Goal: Task Accomplishment & Management: Complete application form

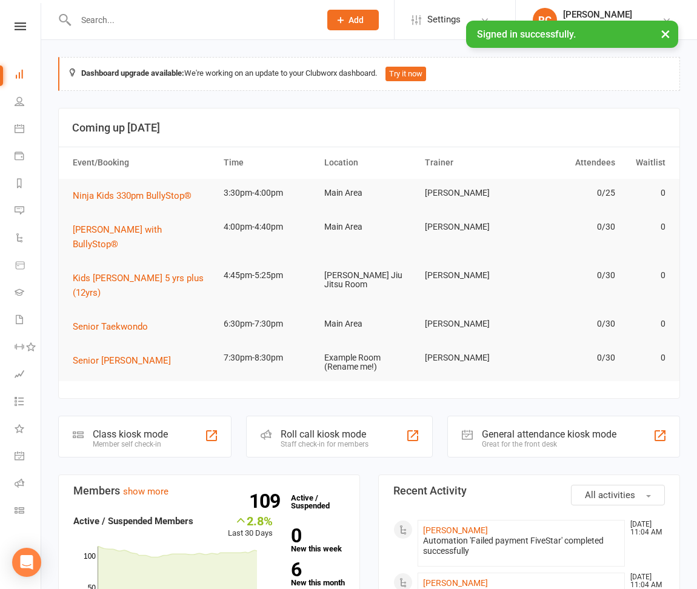
click at [132, 21] on input "text" at bounding box center [191, 20] width 239 height 17
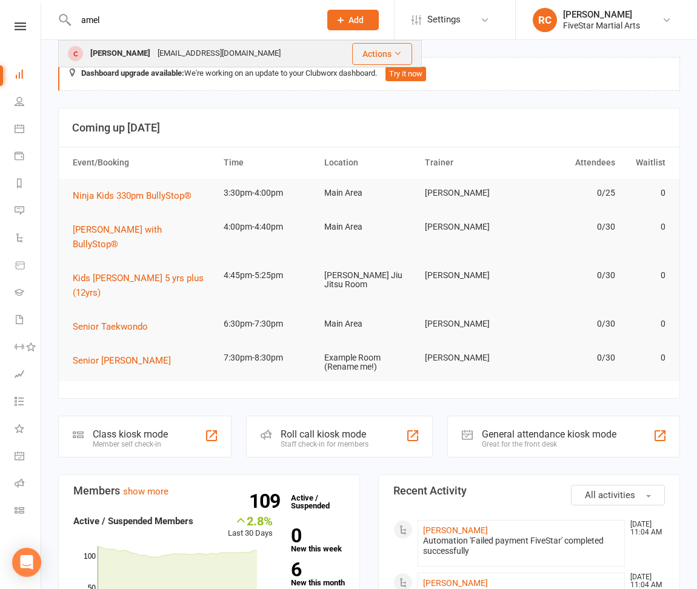
type input "amel"
click at [130, 53] on div "[PERSON_NAME]" at bounding box center [120, 54] width 67 height 18
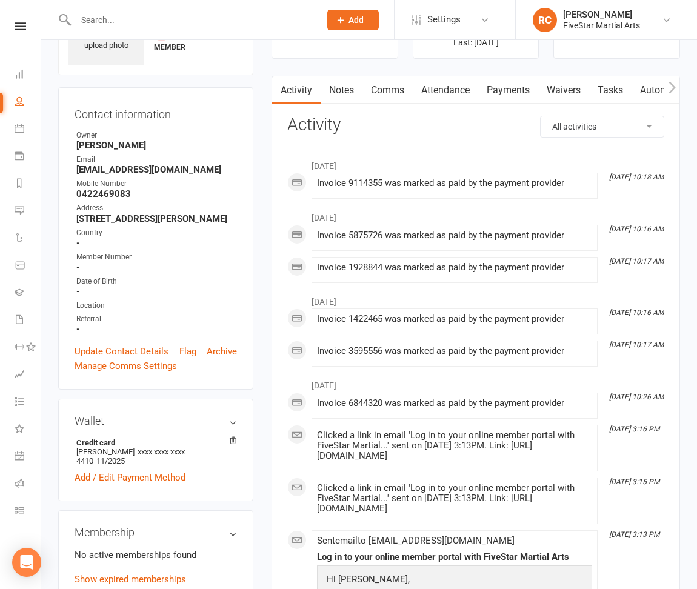
scroll to position [72, 0]
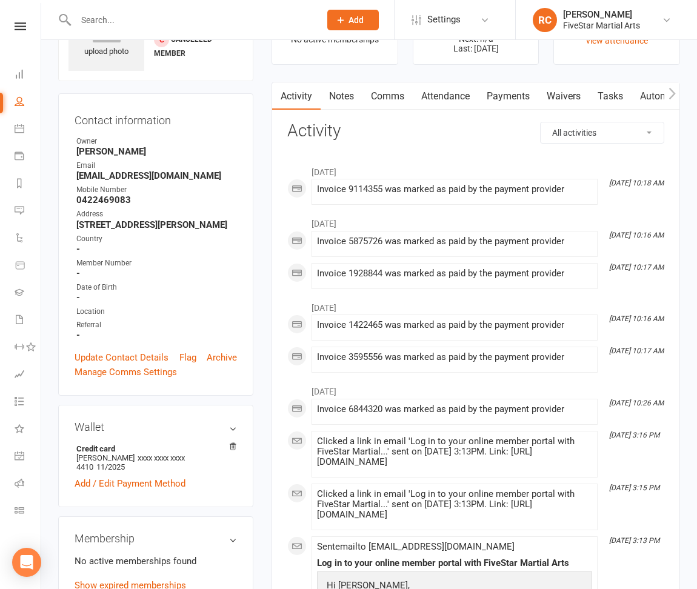
click at [504, 93] on link "Payments" at bounding box center [508, 96] width 60 height 28
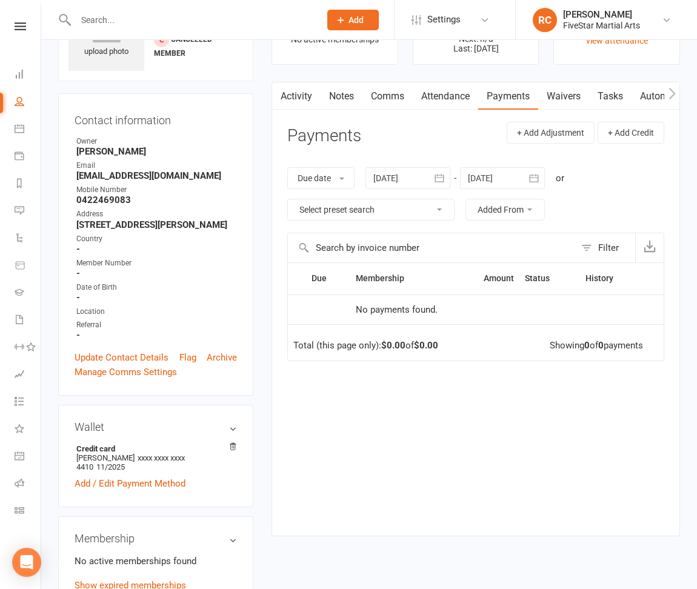
click at [397, 176] on div at bounding box center [408, 178] width 85 height 22
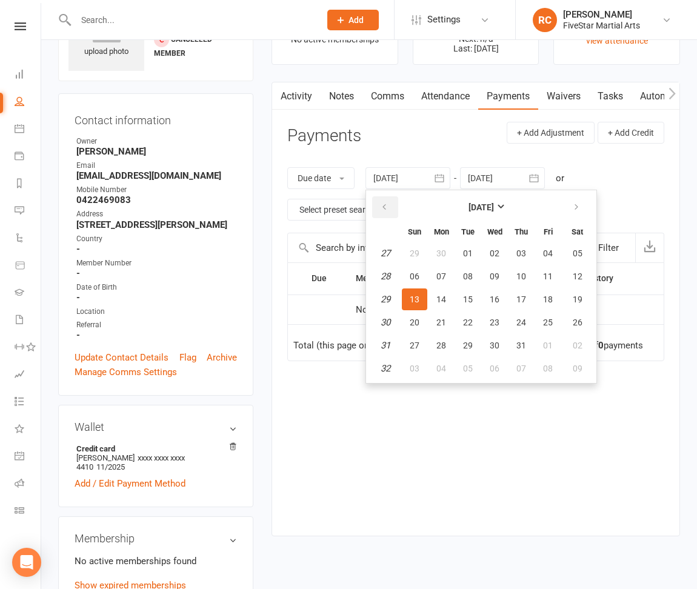
click at [384, 206] on icon "button" at bounding box center [384, 207] width 8 height 10
click at [524, 250] on span "01" at bounding box center [522, 254] width 10 height 10
type input "[DATE]"
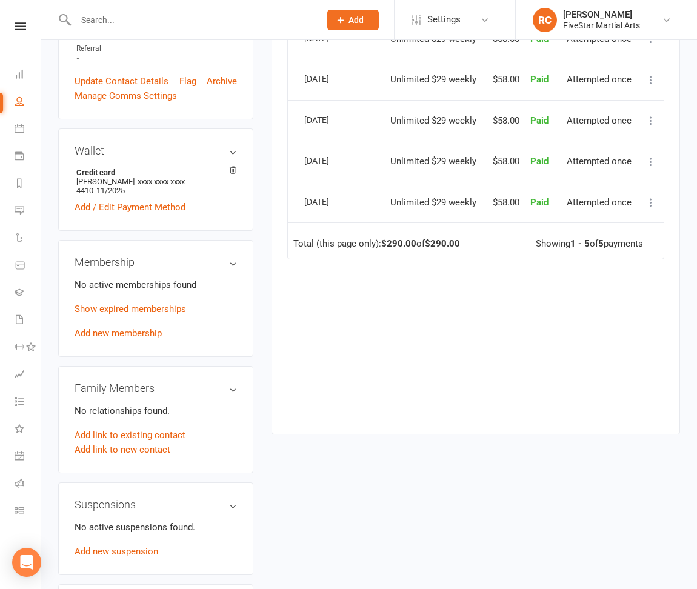
scroll to position [372, 0]
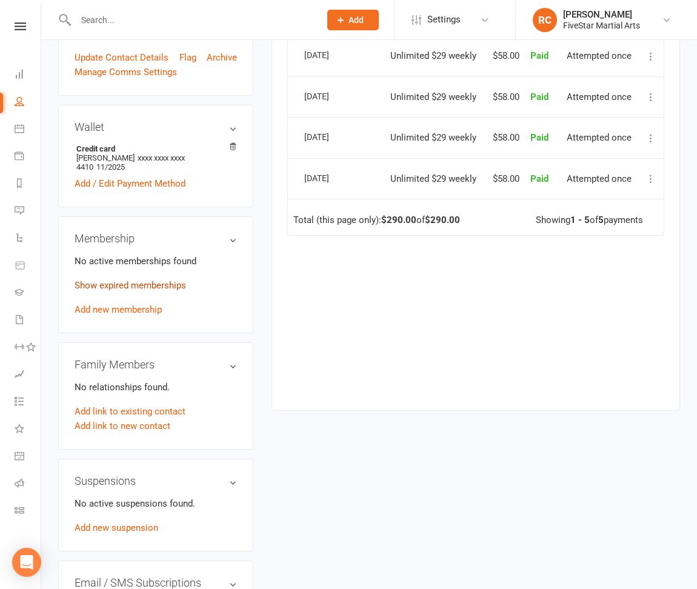
click at [132, 284] on link "Show expired memberships" at bounding box center [131, 285] width 112 height 11
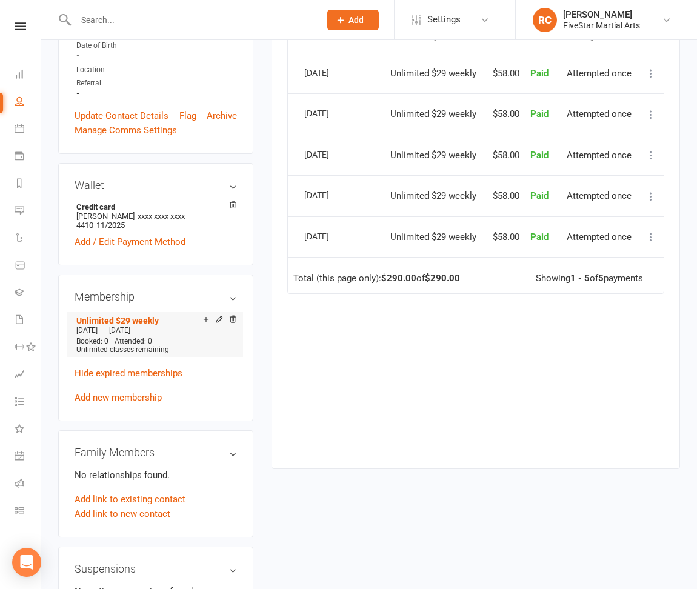
scroll to position [236, 0]
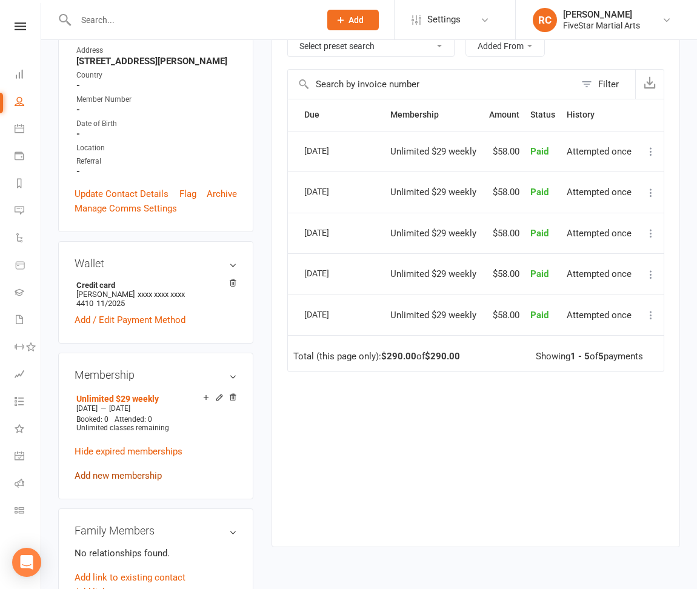
click at [148, 474] on link "Add new membership" at bounding box center [118, 475] width 87 height 11
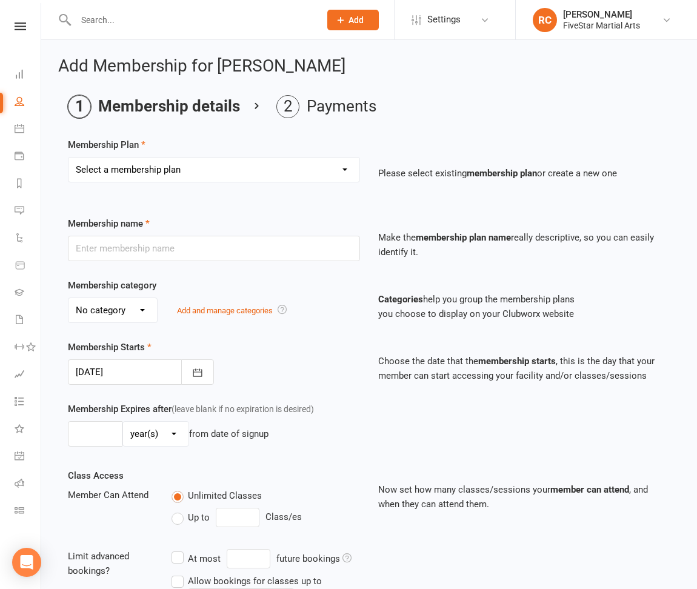
select select "2"
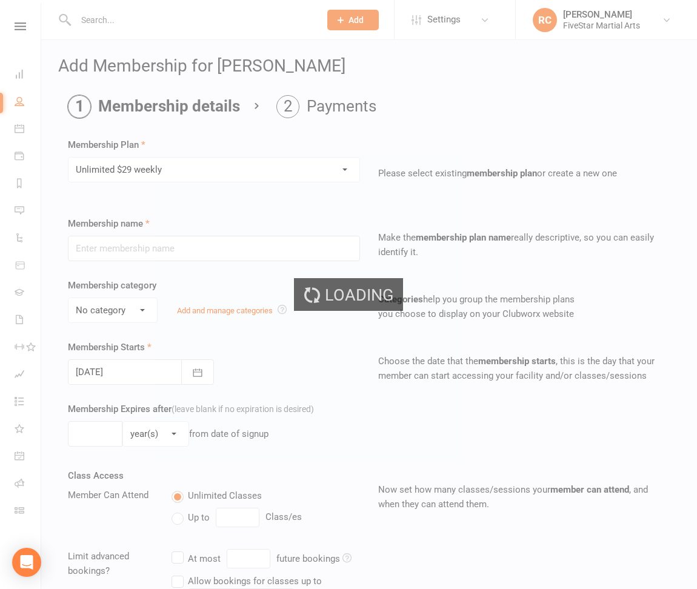
type input "Unlimited $29 weekly"
select select "2"
type input "3"
select select "2"
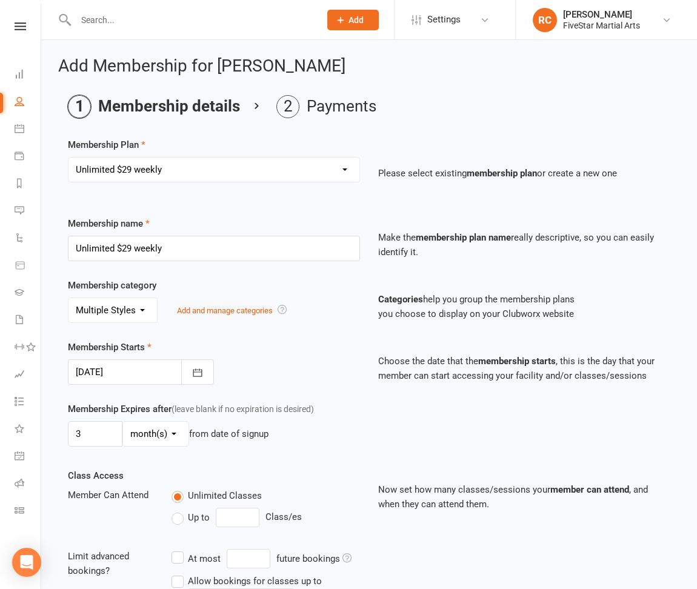
select select "13"
type input "Once a week $29"
select select "3"
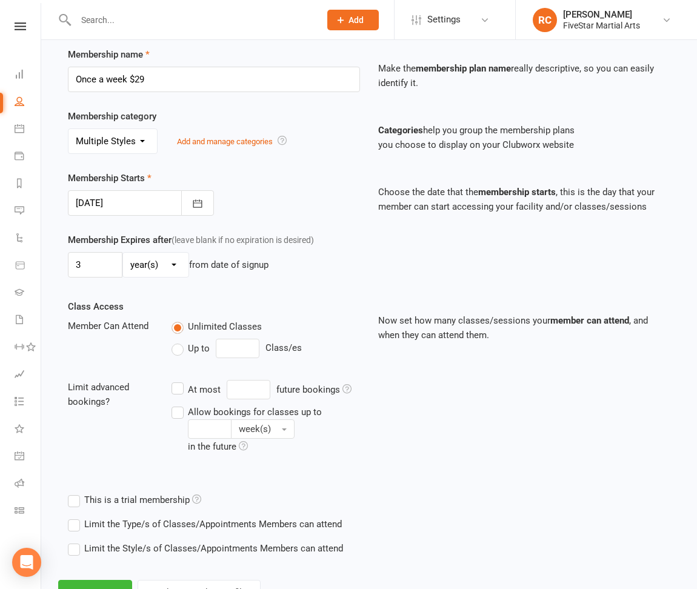
scroll to position [230, 0]
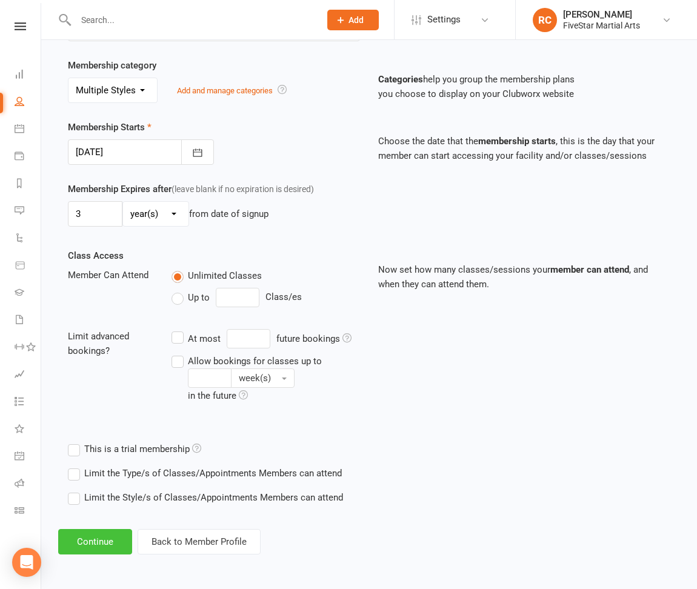
click at [93, 530] on button "Continue" at bounding box center [95, 541] width 74 height 25
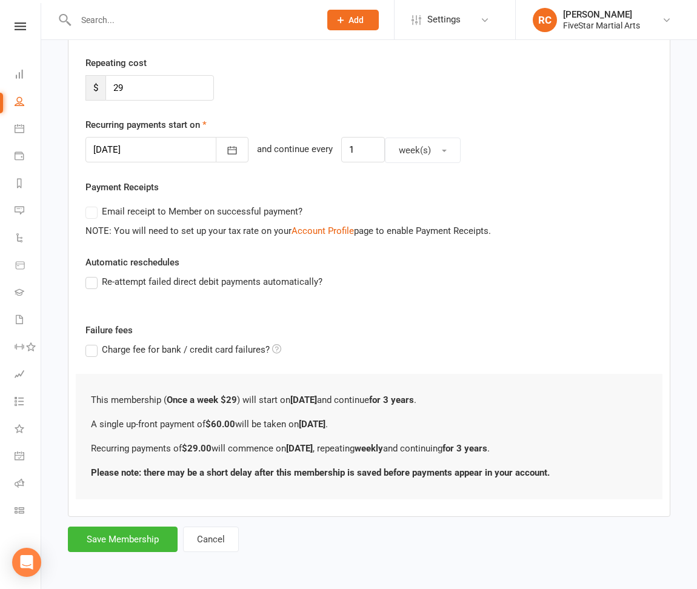
scroll to position [0, 0]
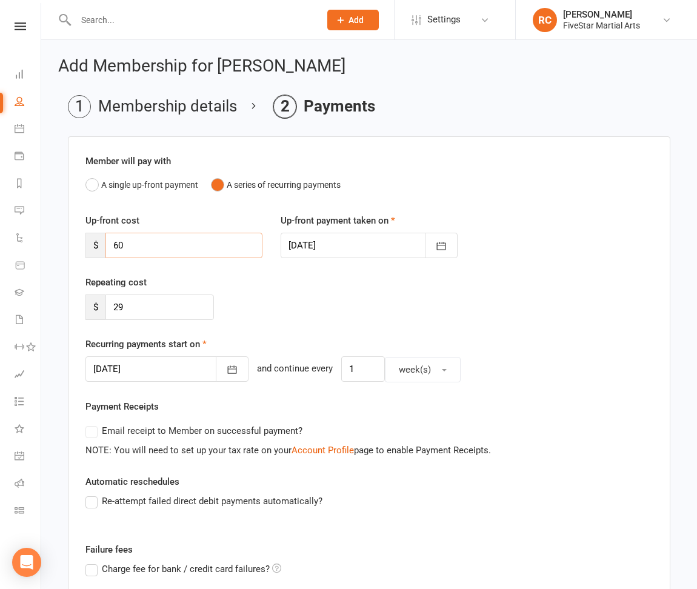
click at [147, 247] on input "60" at bounding box center [183, 245] width 157 height 25
click at [146, 247] on input "60" at bounding box center [183, 245] width 157 height 25
type input "126"
click at [296, 307] on div "Repeating cost $ 29" at bounding box center [369, 306] width 586 height 62
click at [138, 305] on input "29" at bounding box center [159, 307] width 109 height 25
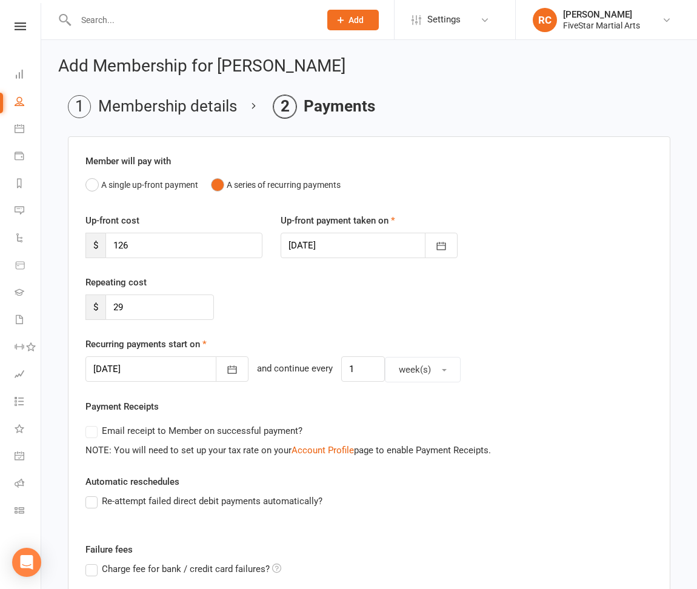
click at [268, 303] on div "Repeating cost $ 29" at bounding box center [369, 306] width 586 height 62
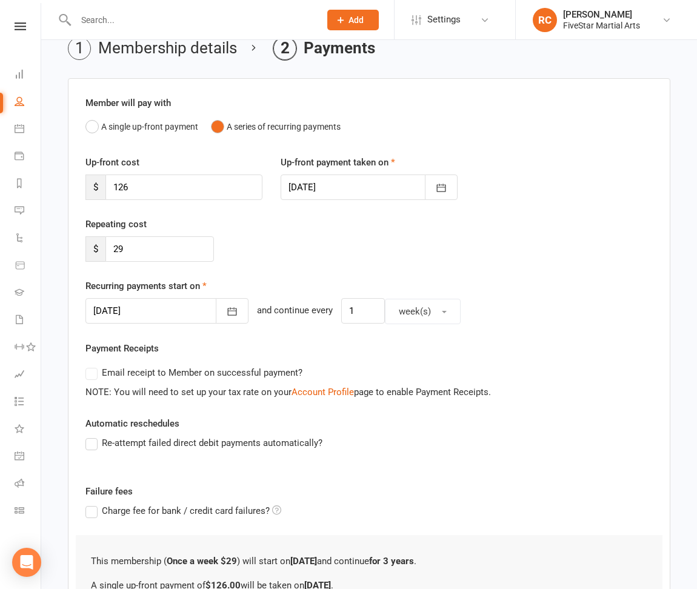
scroll to position [61, 0]
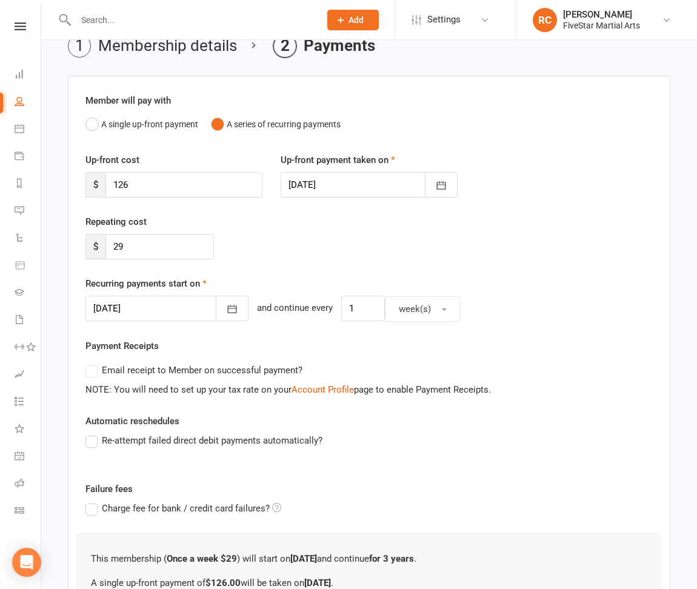
click at [159, 301] on div at bounding box center [166, 308] width 163 height 25
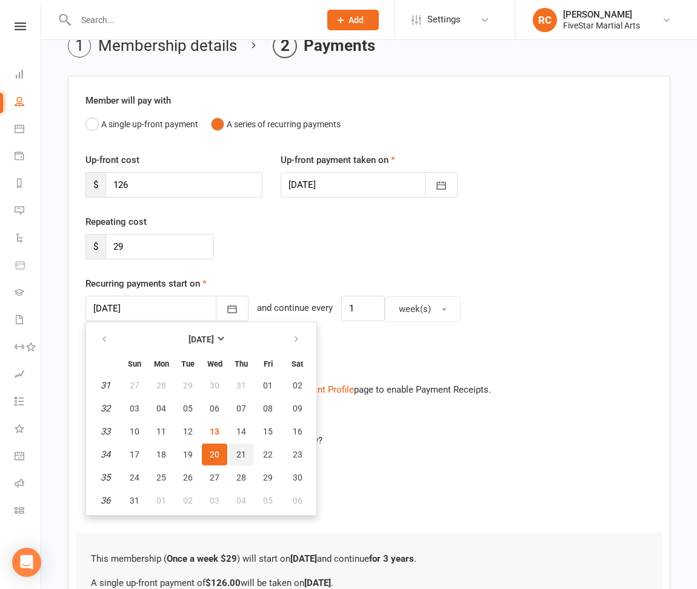
click at [239, 450] on span "21" at bounding box center [241, 455] width 10 height 10
type input "[DATE]"
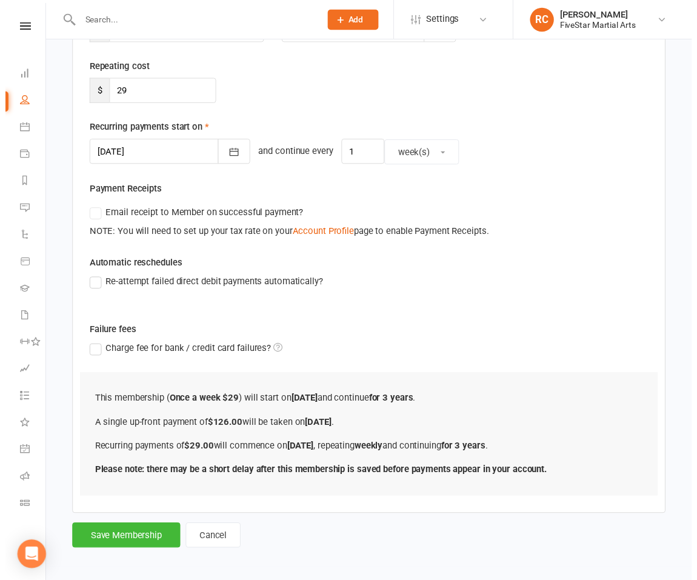
scroll to position [229, 0]
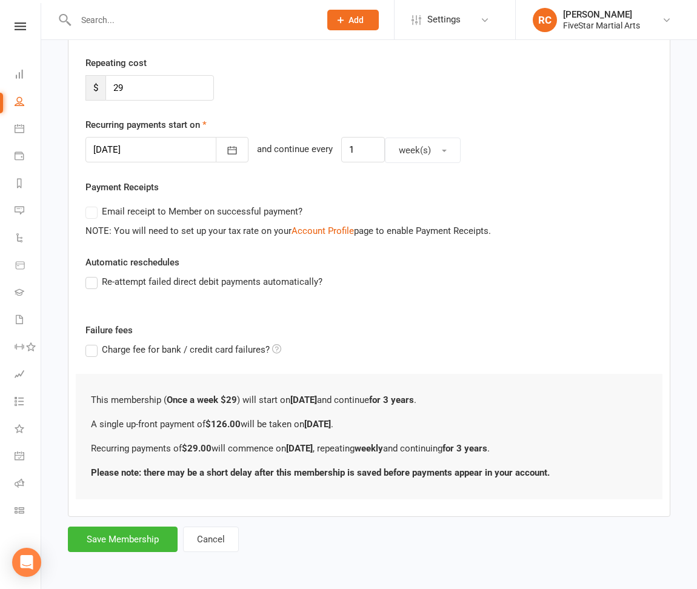
click at [100, 275] on label "Re-attempt failed direct debit payments automatically?" at bounding box center [203, 282] width 237 height 15
click at [93, 275] on input "Re-attempt failed direct debit payments automatically?" at bounding box center [89, 275] width 8 height 0
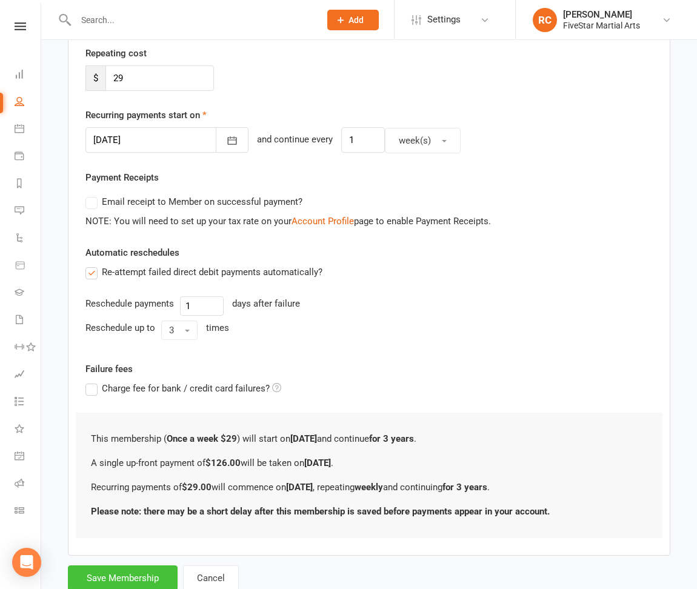
click at [115, 576] on button "Save Membership" at bounding box center [123, 578] width 110 height 25
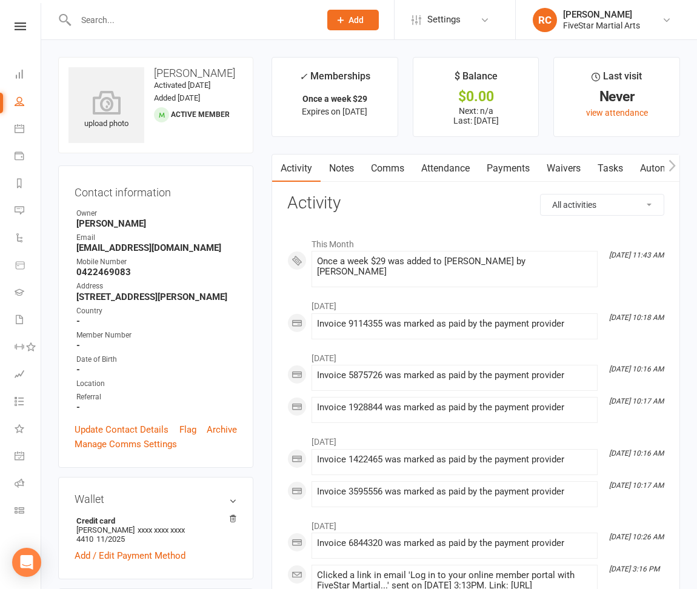
click at [340, 165] on link "Notes" at bounding box center [342, 169] width 42 height 28
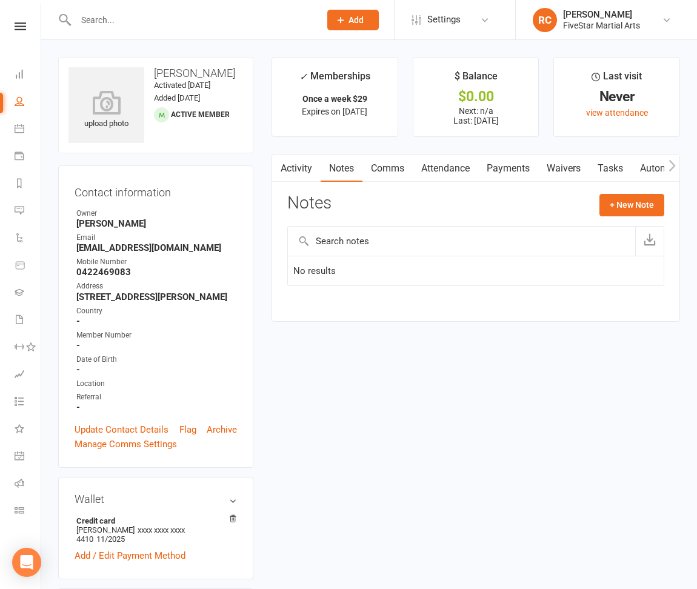
click at [392, 165] on link "Comms" at bounding box center [388, 169] width 50 height 28
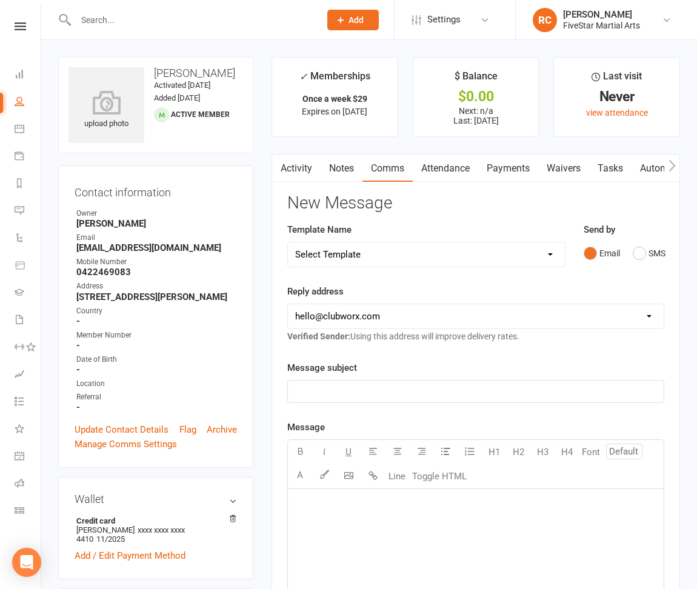
click at [353, 386] on p "﻿" at bounding box center [475, 391] width 361 height 15
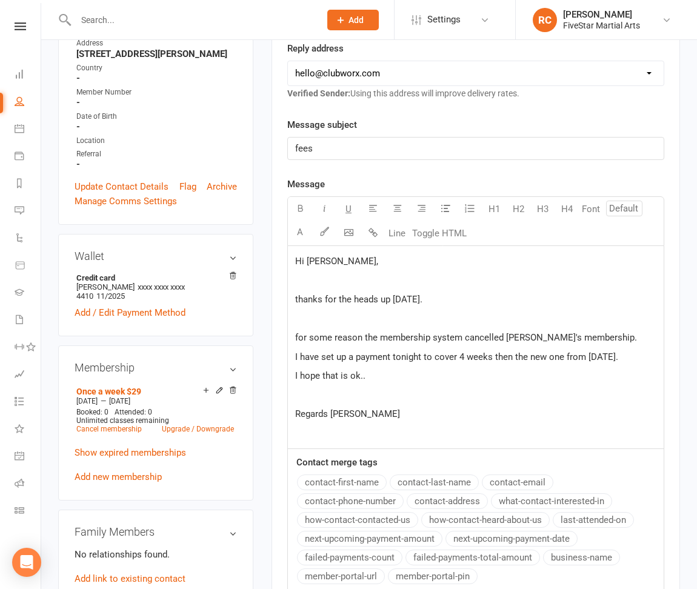
scroll to position [246, 0]
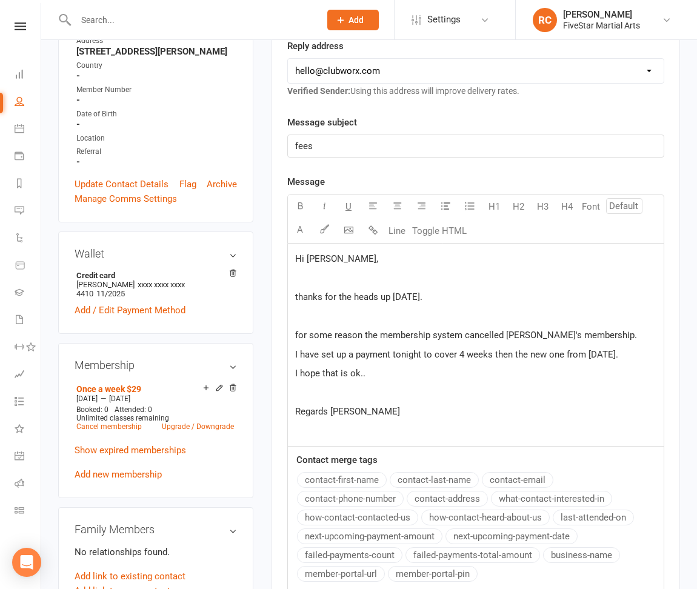
click at [344, 323] on div "Hi [PERSON_NAME], ﻿ thanks for the heads up [DATE]. ﻿ for some reason the membe…" at bounding box center [476, 345] width 376 height 203
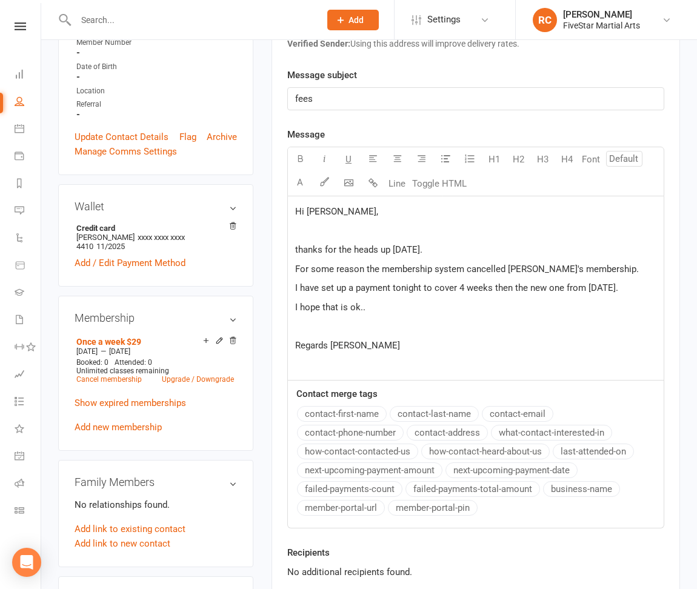
scroll to position [371, 0]
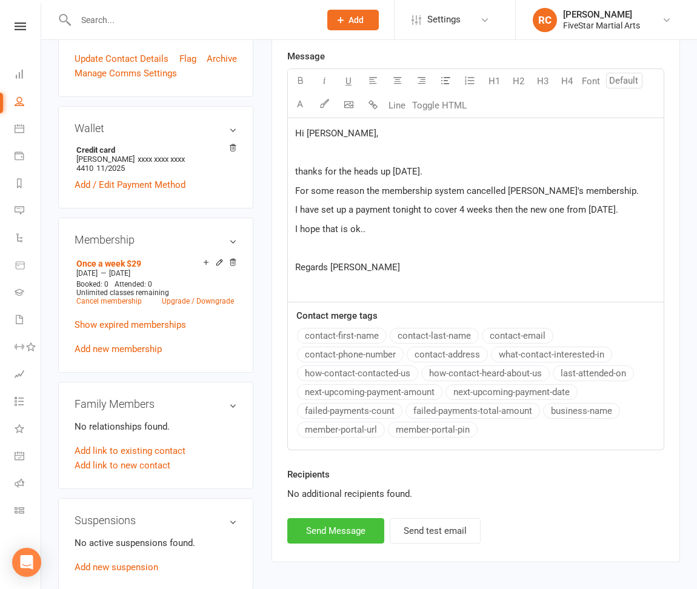
click at [328, 530] on button "Send Message" at bounding box center [335, 530] width 97 height 25
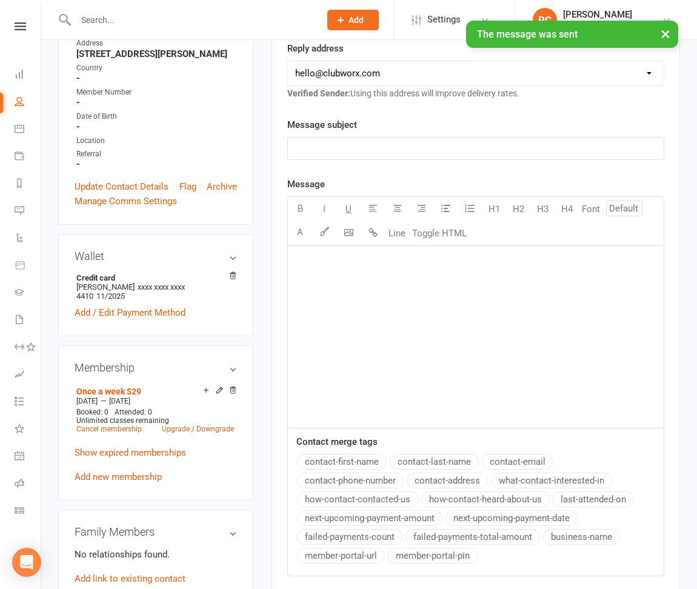
scroll to position [0, 0]
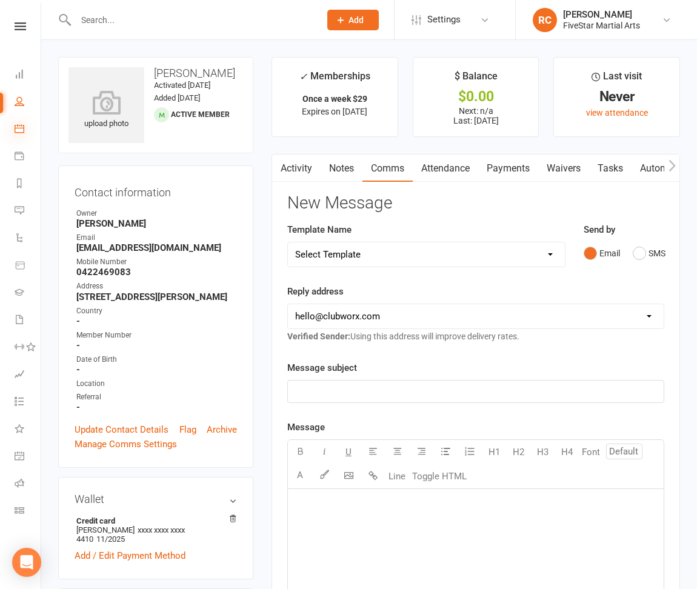
click at [18, 129] on icon at bounding box center [20, 129] width 10 height 10
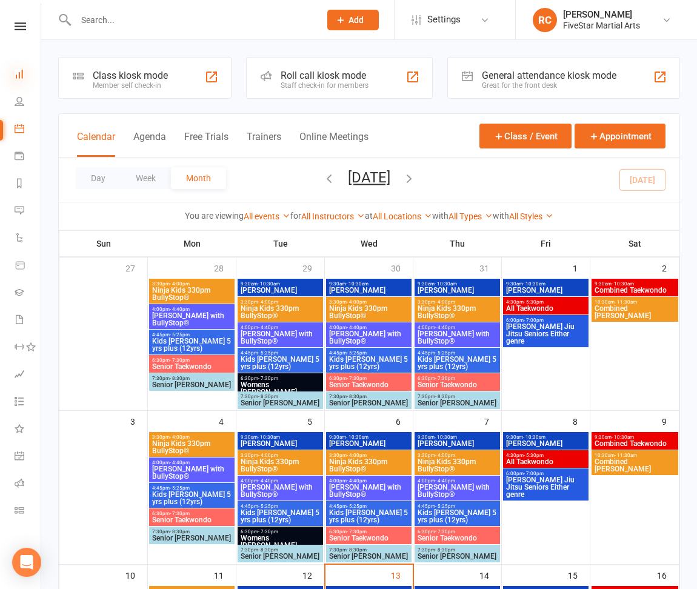
click at [18, 72] on icon at bounding box center [20, 74] width 10 height 10
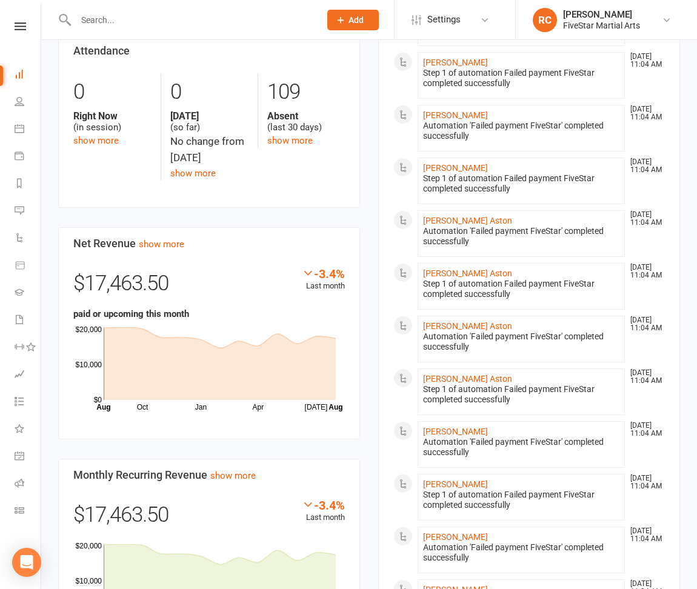
scroll to position [1172, 0]
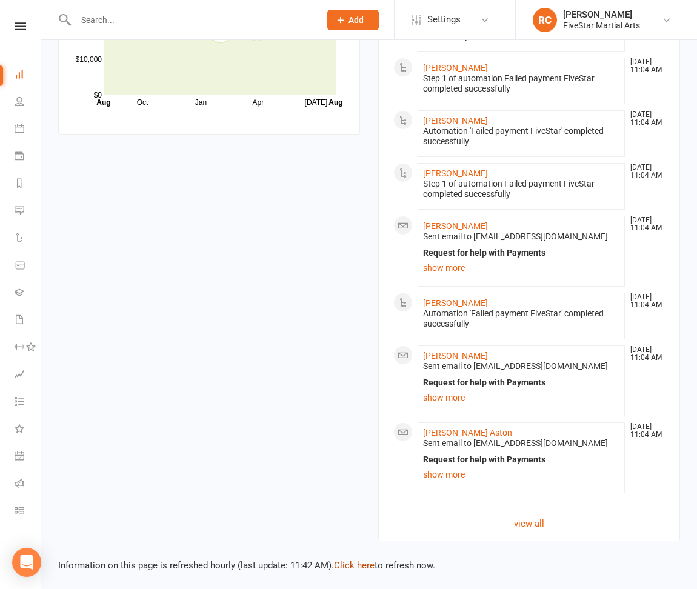
click at [352, 564] on link "Click here" at bounding box center [354, 565] width 41 height 11
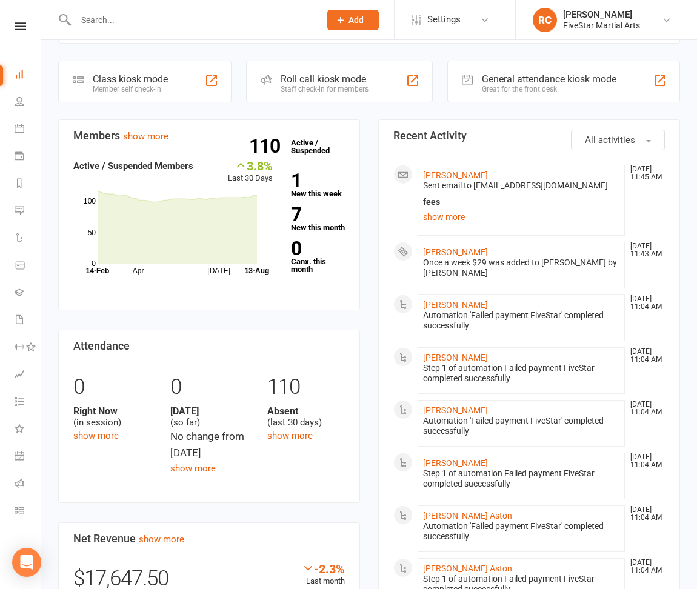
scroll to position [411, 0]
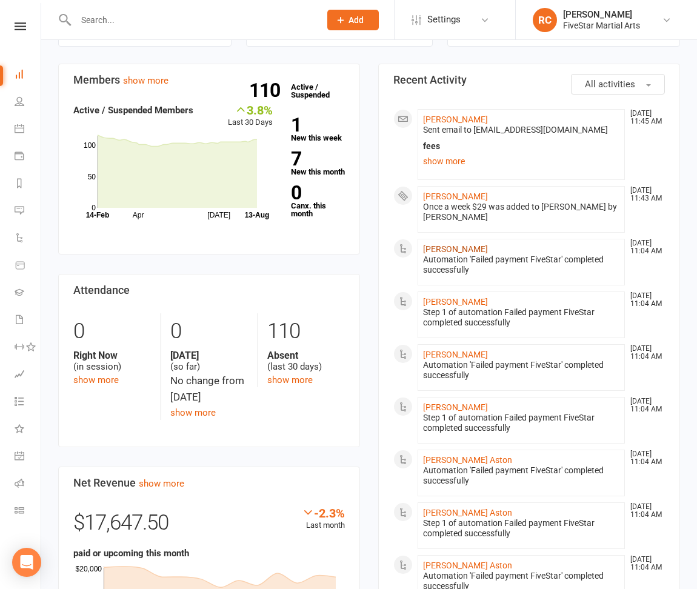
click at [447, 247] on link "[PERSON_NAME]" at bounding box center [455, 249] width 65 height 10
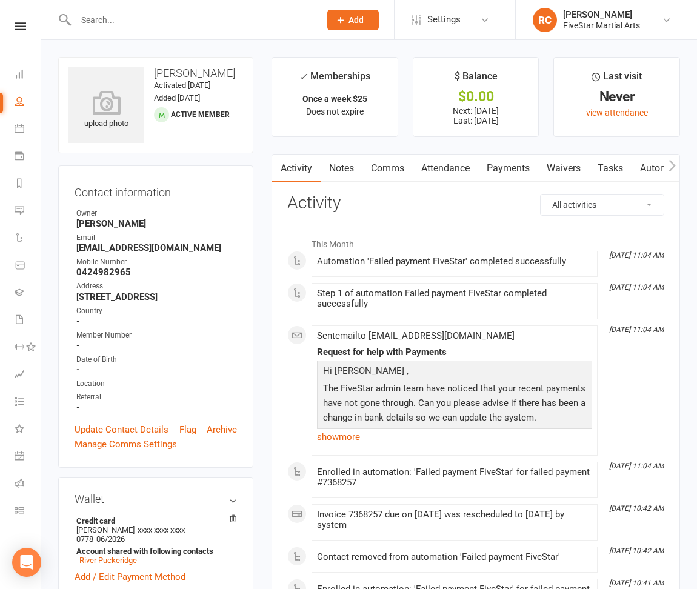
click at [511, 164] on link "Payments" at bounding box center [508, 169] width 60 height 28
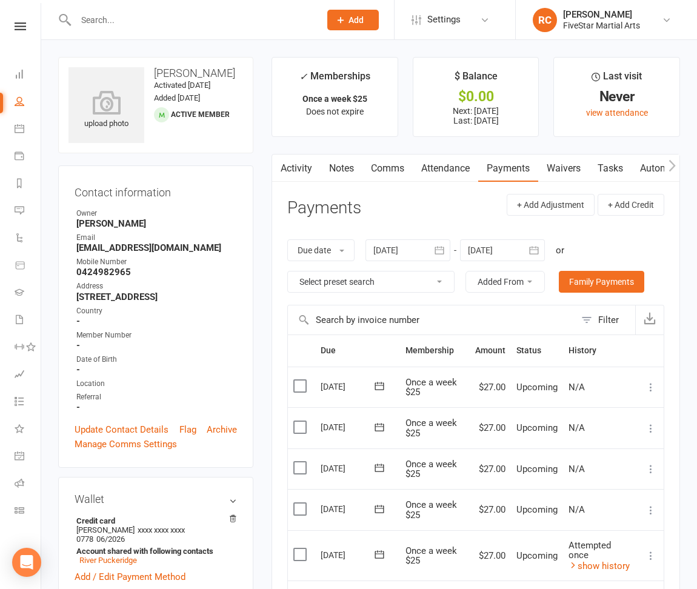
click at [109, 18] on input "text" at bounding box center [191, 20] width 239 height 17
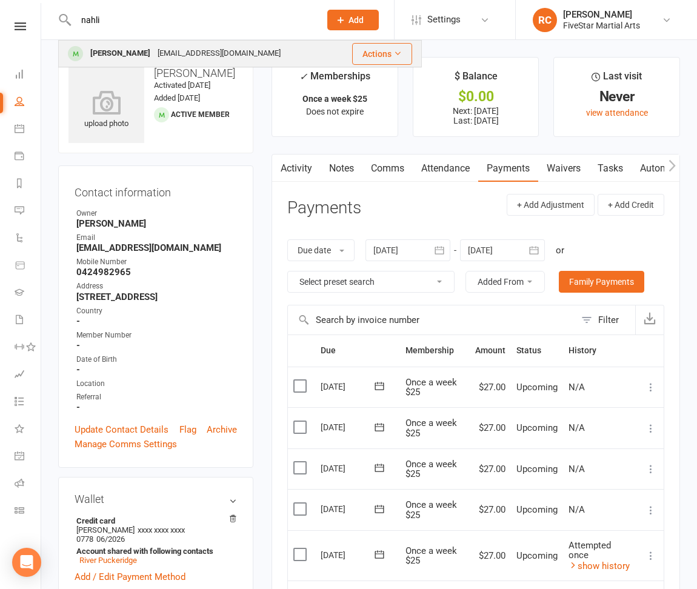
type input "nail"
drag, startPoint x: 82, startPoint y: 41, endPoint x: 93, endPoint y: 48, distance: 13.0
click at [93, 48] on div "[PERSON_NAME]" at bounding box center [120, 54] width 67 height 18
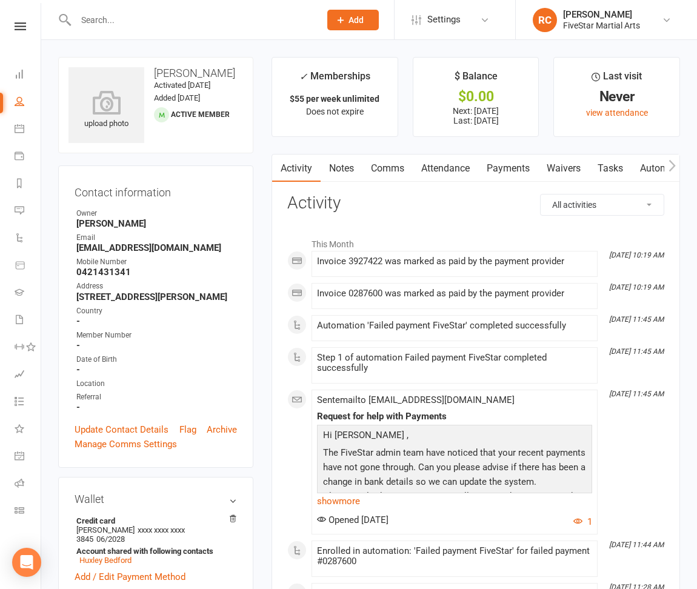
click at [502, 163] on link "Payments" at bounding box center [508, 169] width 60 height 28
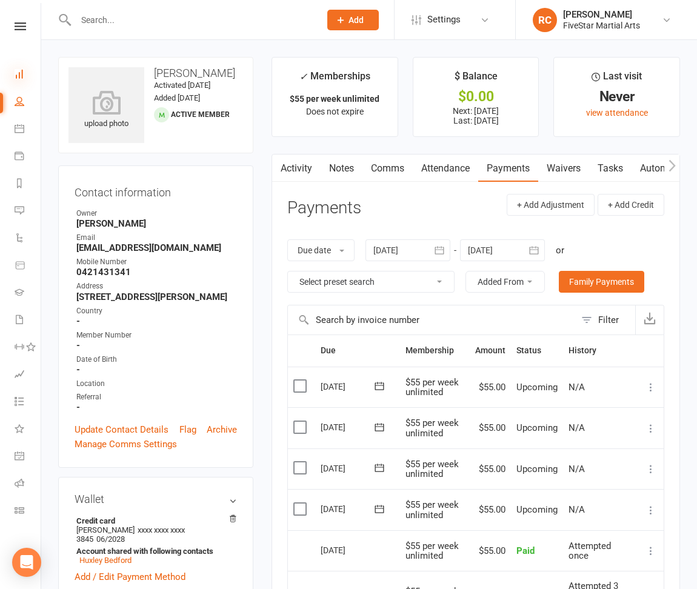
click at [18, 74] on icon at bounding box center [20, 74] width 10 height 10
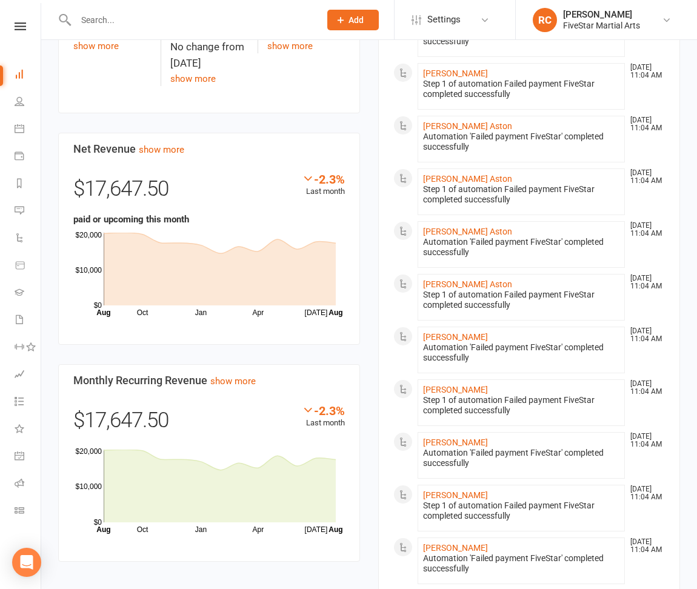
scroll to position [785, 0]
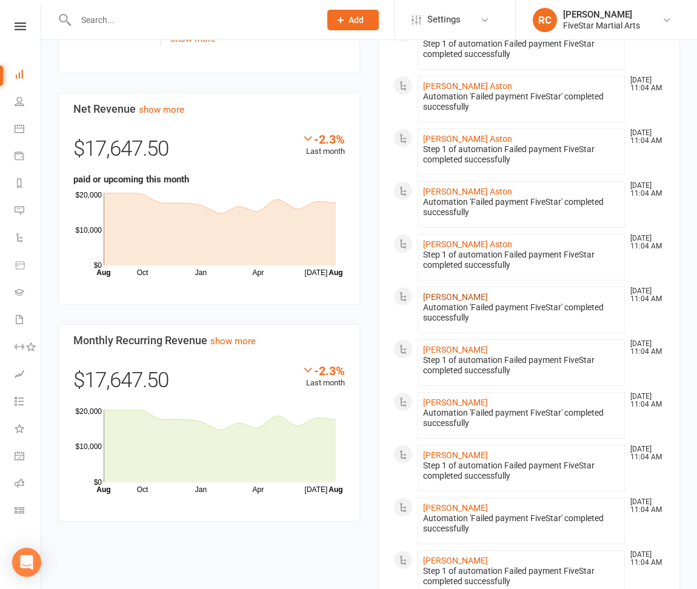
click at [441, 296] on link "[PERSON_NAME]" at bounding box center [455, 297] width 65 height 10
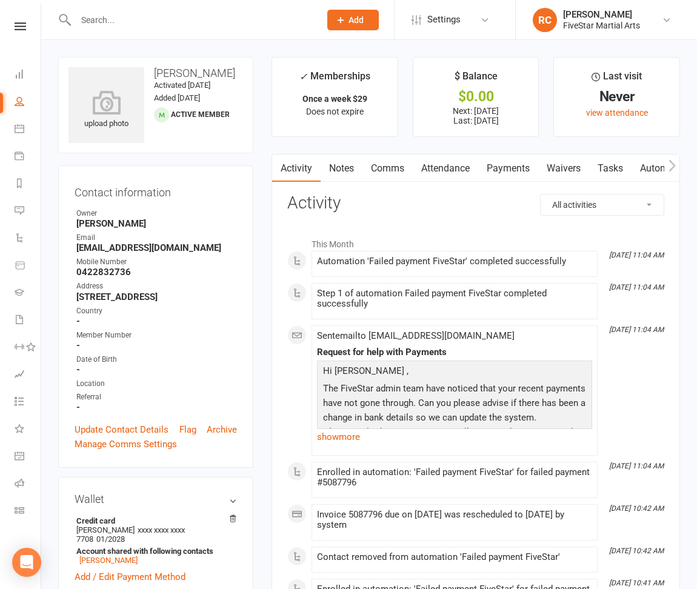
click at [124, 19] on input "text" at bounding box center [191, 20] width 239 height 17
type input "v"
type input "[PERSON_NAME]"
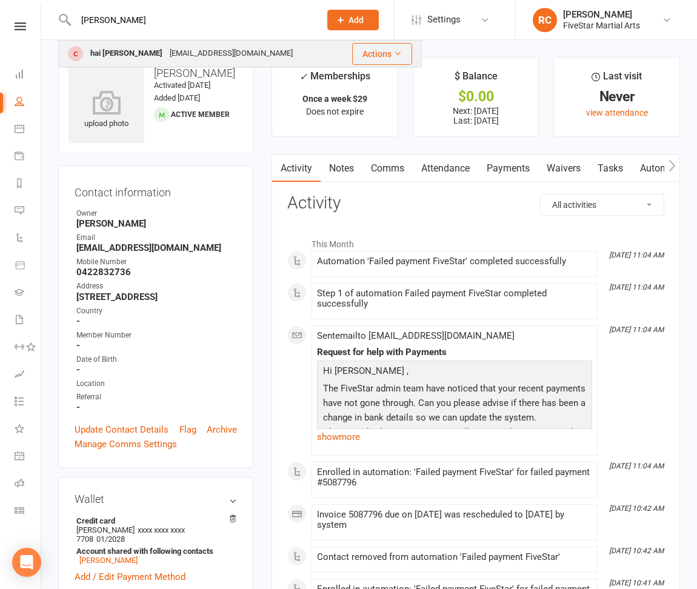
drag, startPoint x: 124, startPoint y: 19, endPoint x: 98, endPoint y: 61, distance: 48.8
click at [98, 61] on div "hai [PERSON_NAME]" at bounding box center [126, 54] width 79 height 18
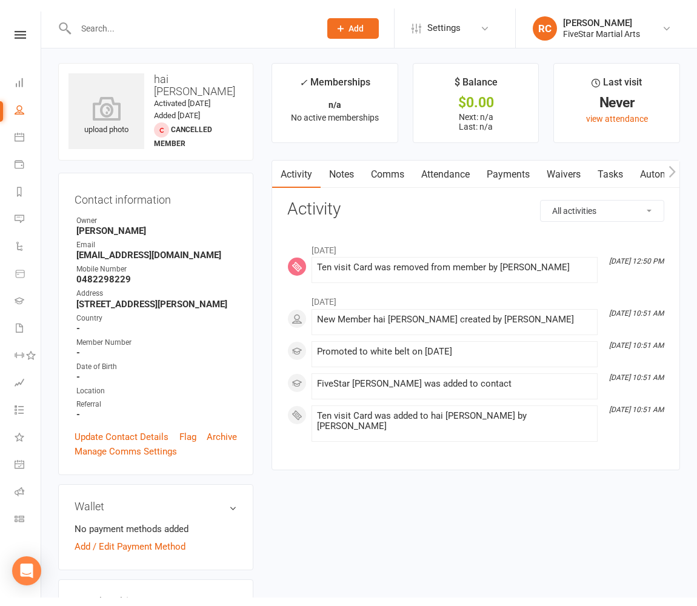
scroll to position [5, 0]
